Goal: Go to known website: Go to known website

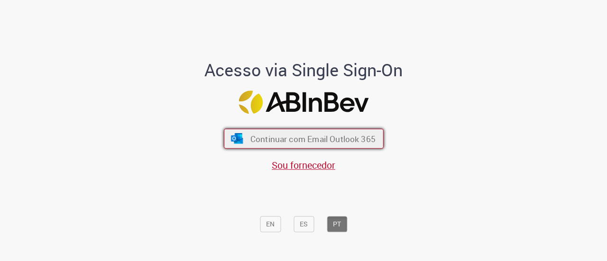
click at [327, 137] on span "Continuar com Email Outlook 365" at bounding box center [312, 138] width 125 height 11
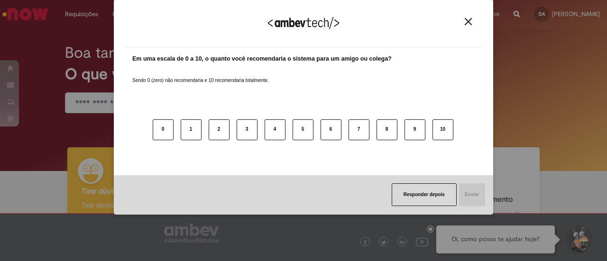
click at [466, 17] on div "Agradecemos seu feedback!" at bounding box center [303, 28] width 357 height 37
click at [472, 21] on button "Close" at bounding box center [468, 22] width 13 height 8
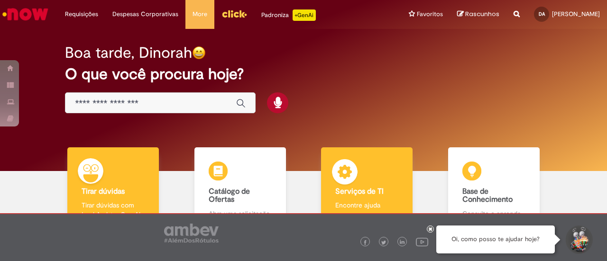
click at [353, 182] on img at bounding box center [345, 173] width 28 height 28
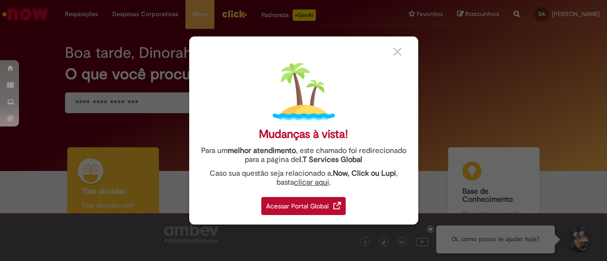
click at [322, 203] on div "Acessar Portal Global" at bounding box center [303, 206] width 84 height 18
